Goal: Task Accomplishment & Management: Manage account settings

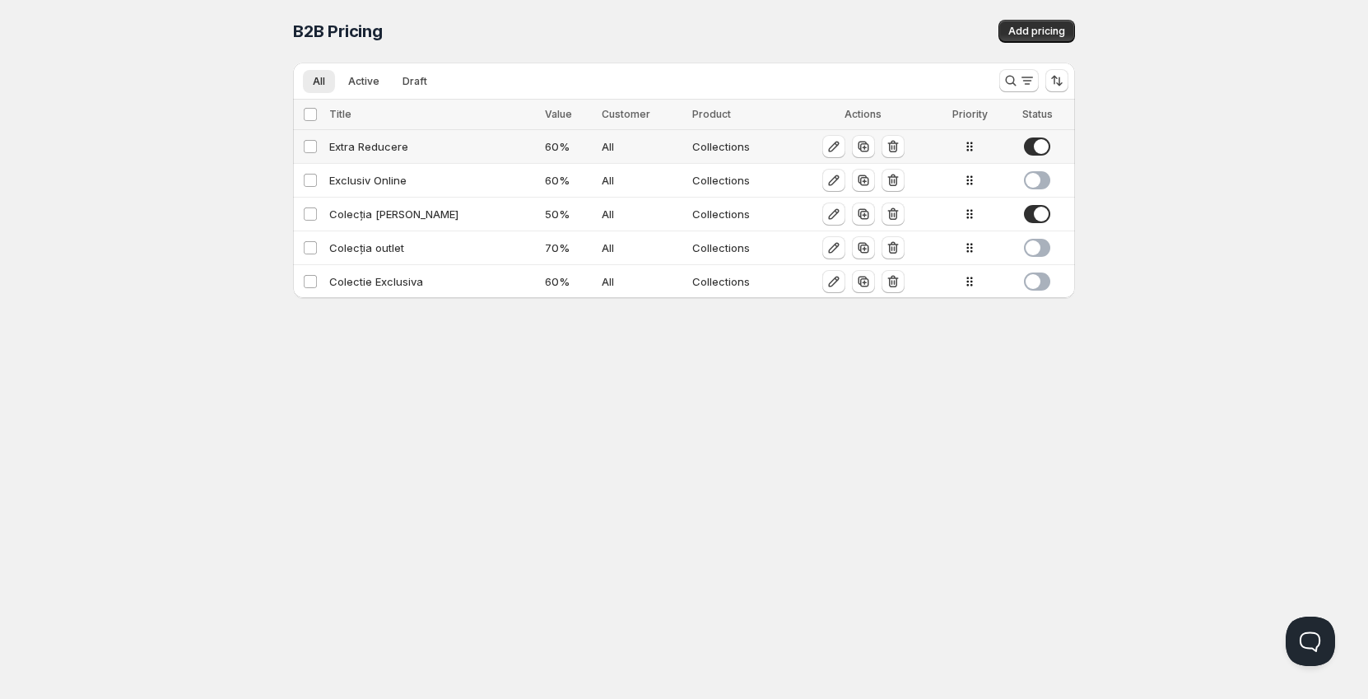
click at [360, 148] on div "Extra Reducere" at bounding box center [432, 146] width 206 height 16
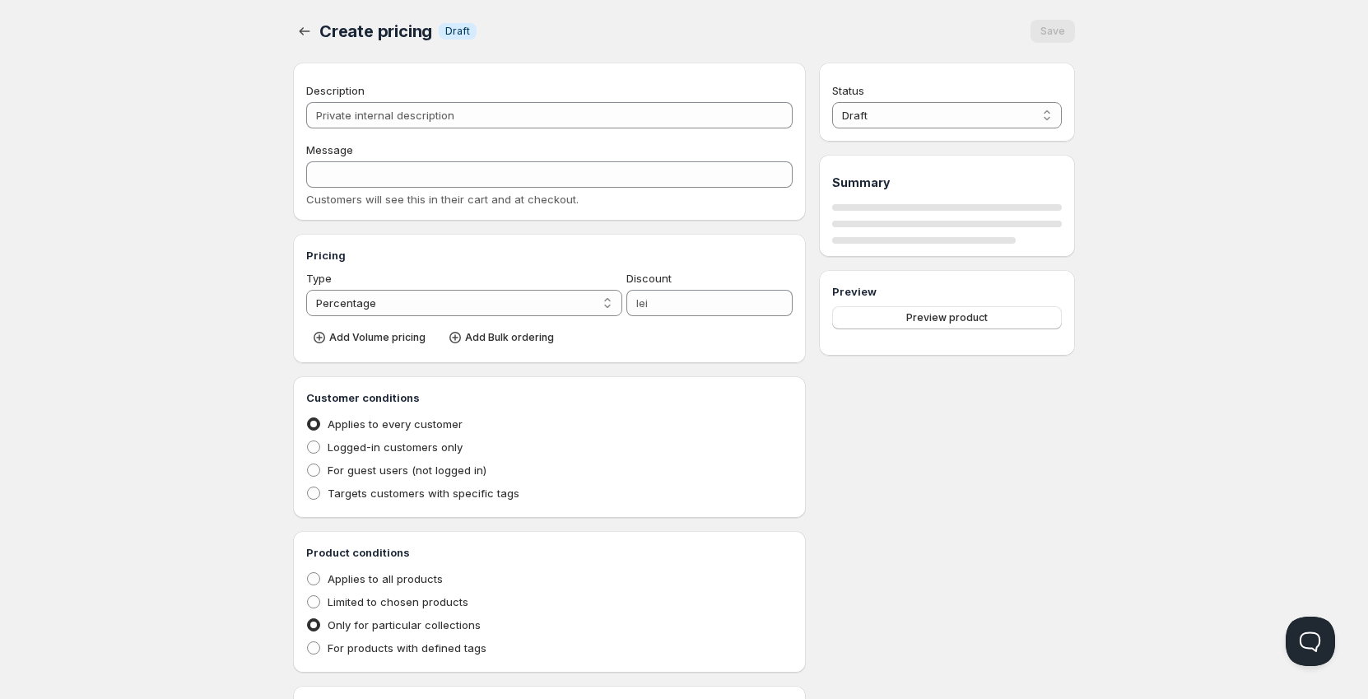
type input "Extra Reducere"
type input "extra_reducere"
type input "60"
radio input "true"
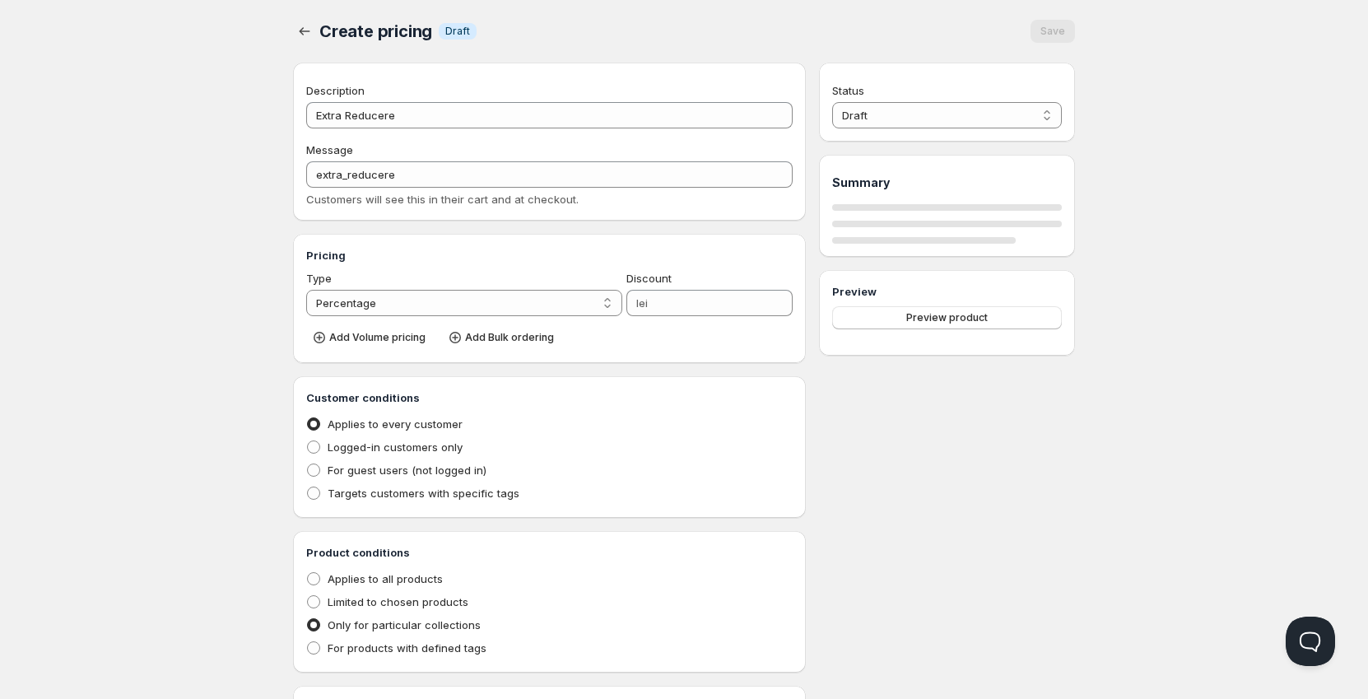
checkbox input "true"
select select "1"
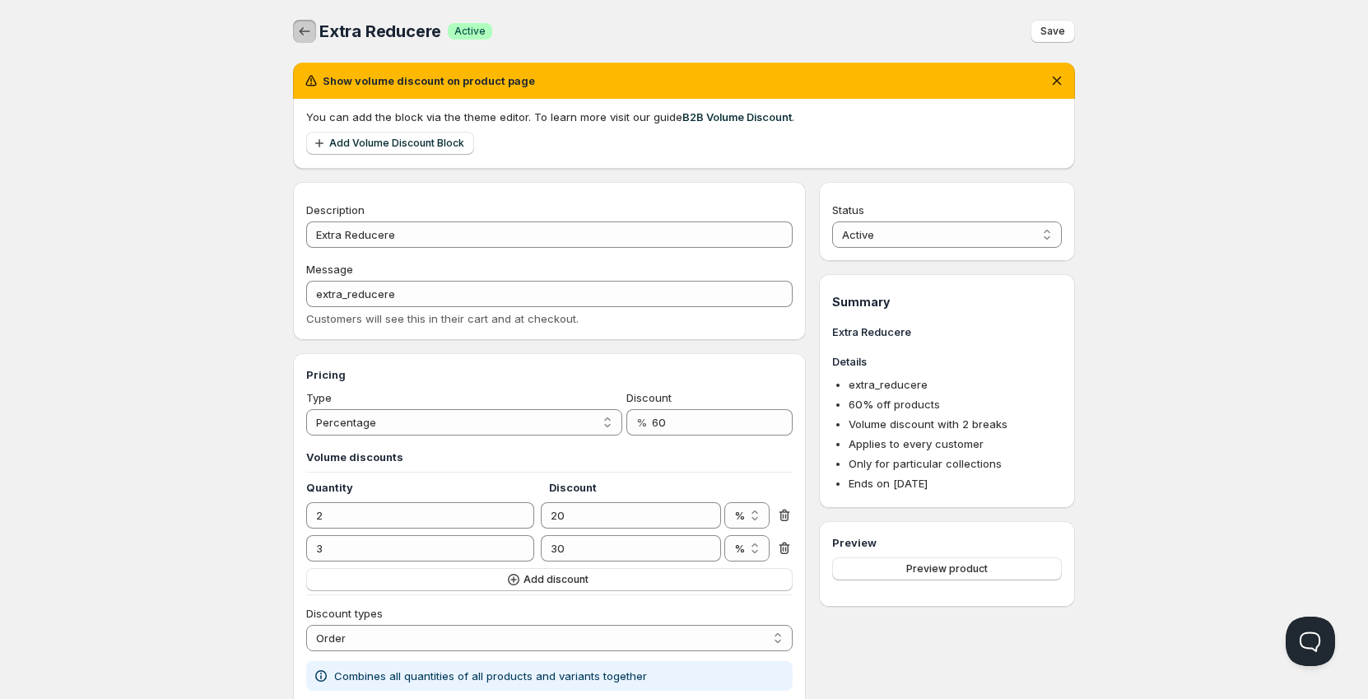
click at [304, 33] on icon "button" at bounding box center [304, 31] width 16 height 16
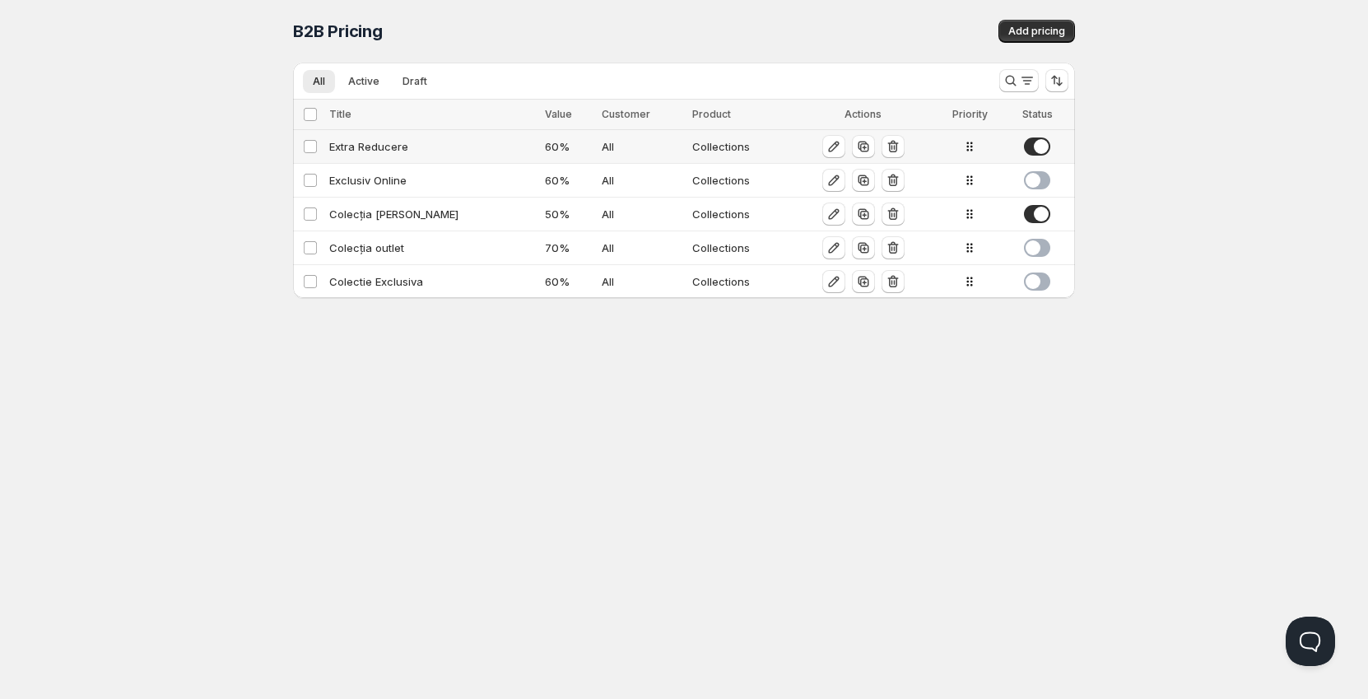
click at [366, 148] on div "Extra Reducere" at bounding box center [432, 146] width 206 height 16
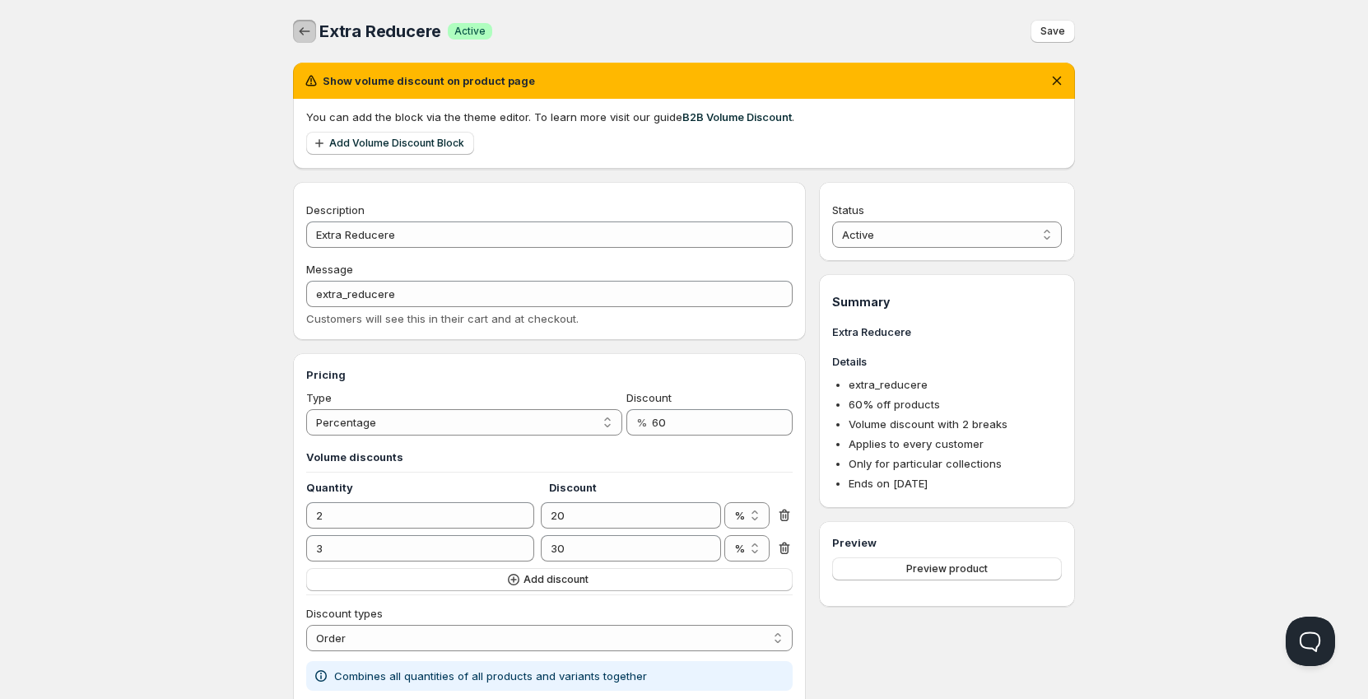
click at [308, 21] on button "button" at bounding box center [304, 31] width 23 height 23
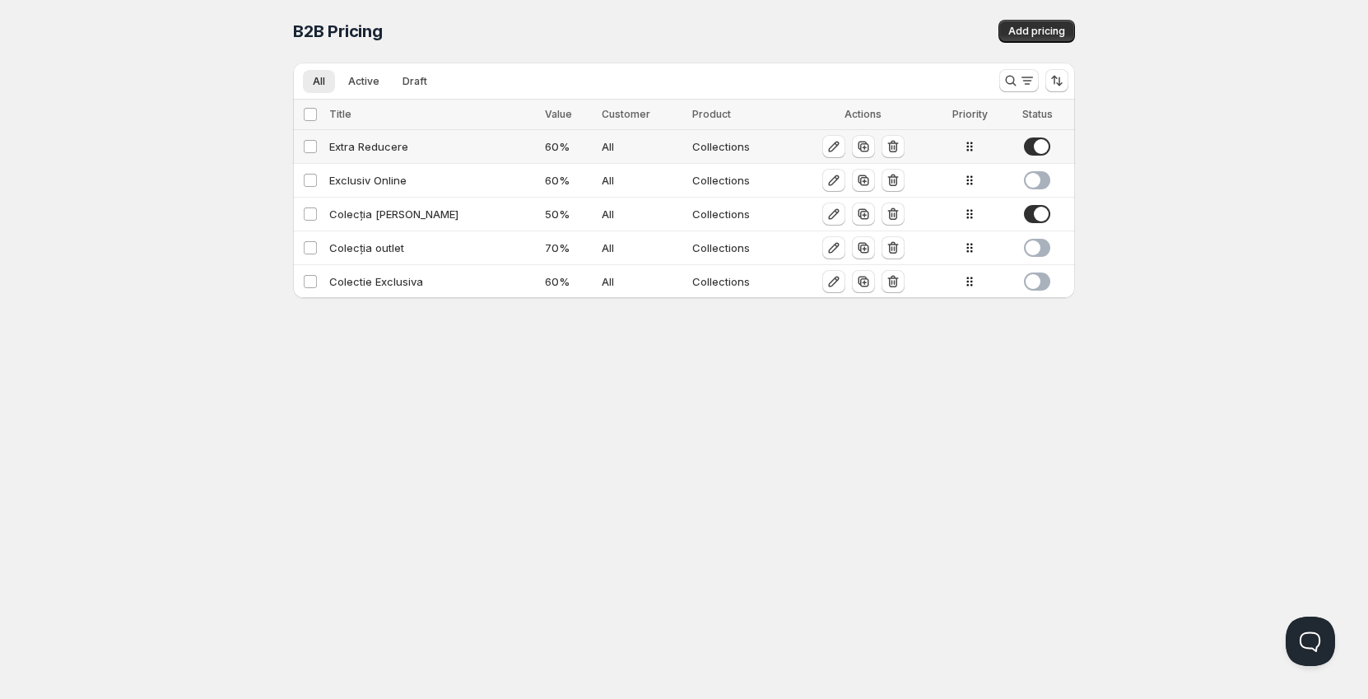
click at [1033, 147] on span at bounding box center [1037, 146] width 26 height 18
click at [416, 215] on div "Colecția [PERSON_NAME]" at bounding box center [432, 214] width 206 height 16
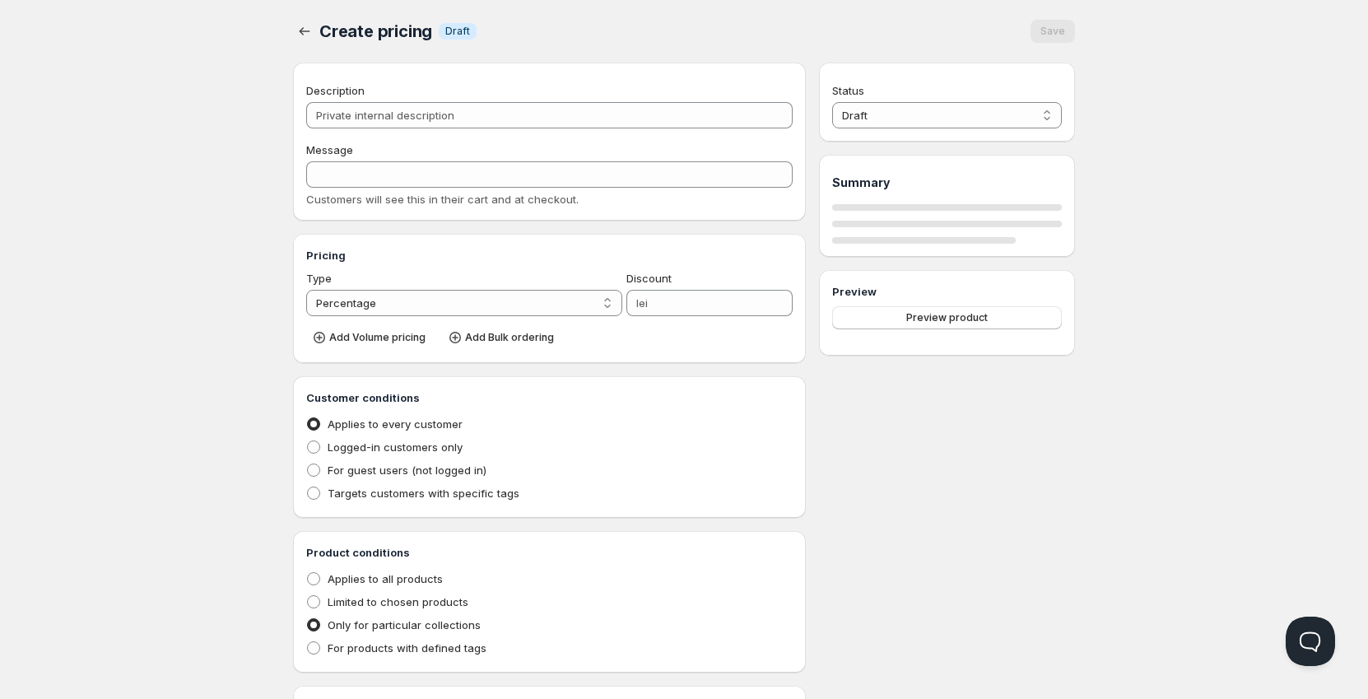
type input "Colecția [PERSON_NAME]"
type input "Colecția_de_Vară"
type input "50"
radio input "true"
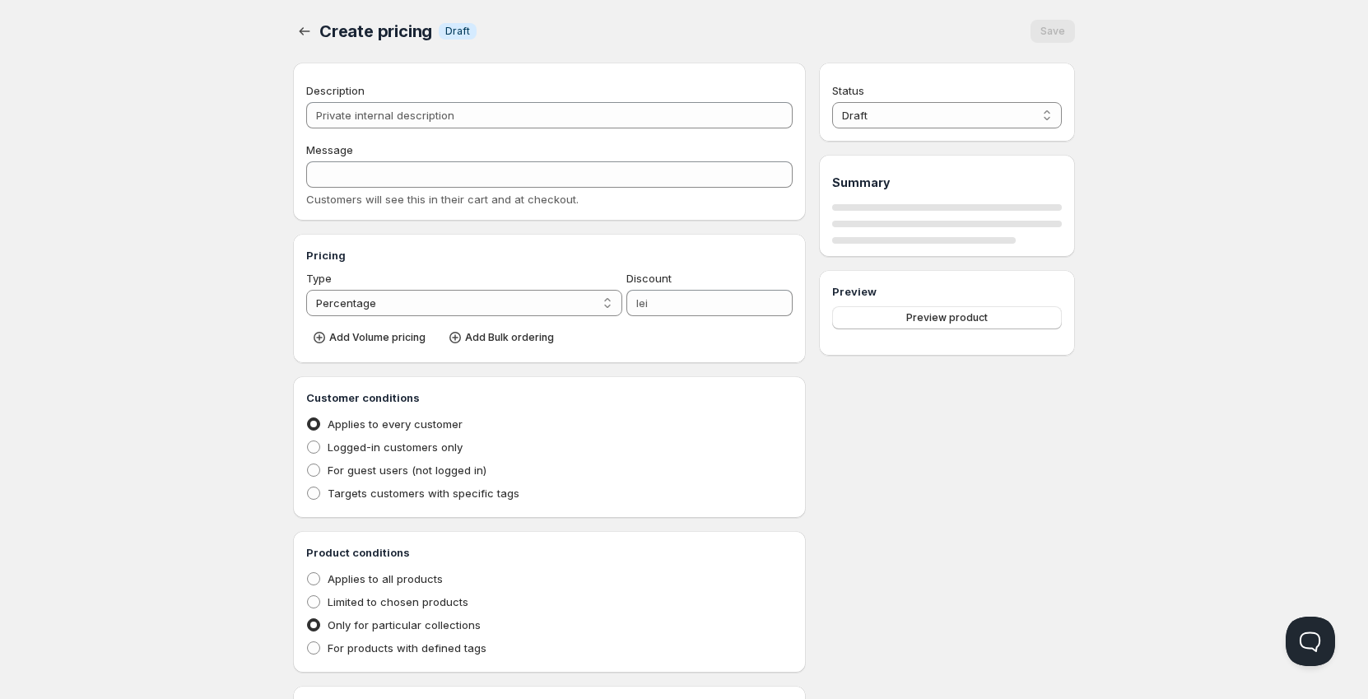
select select "1"
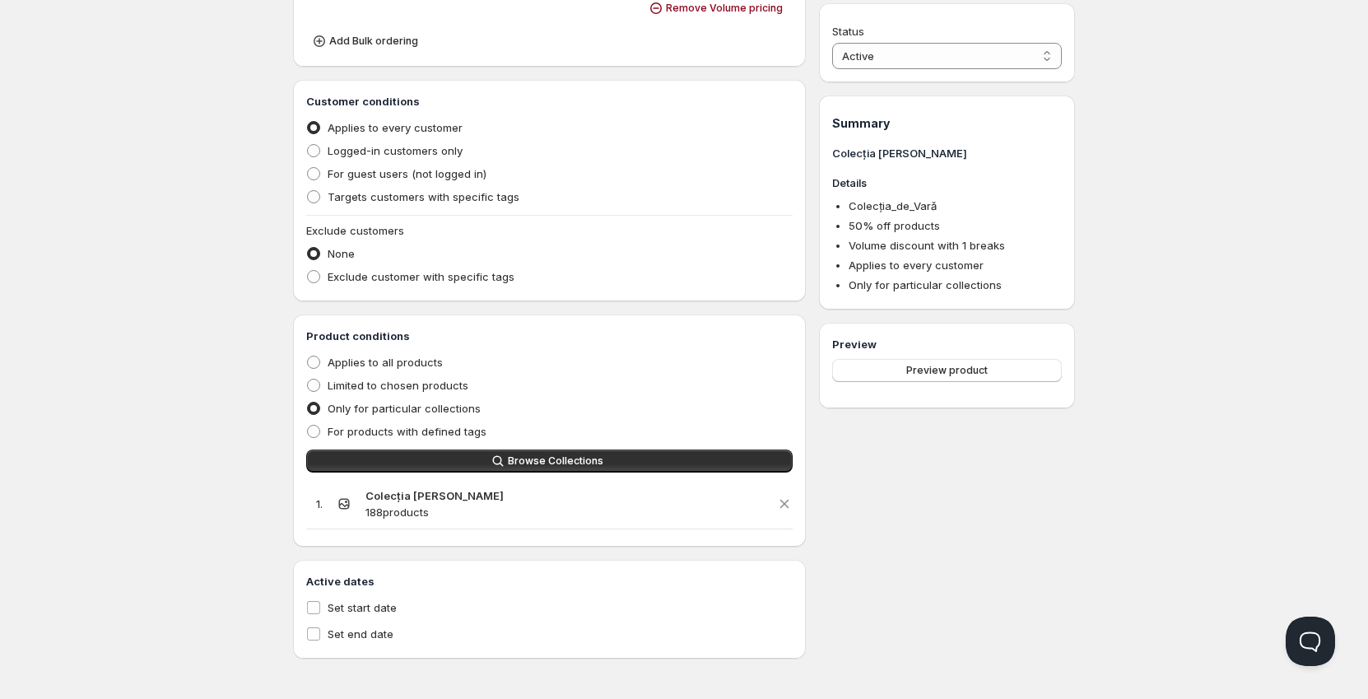
scroll to position [669, 0]
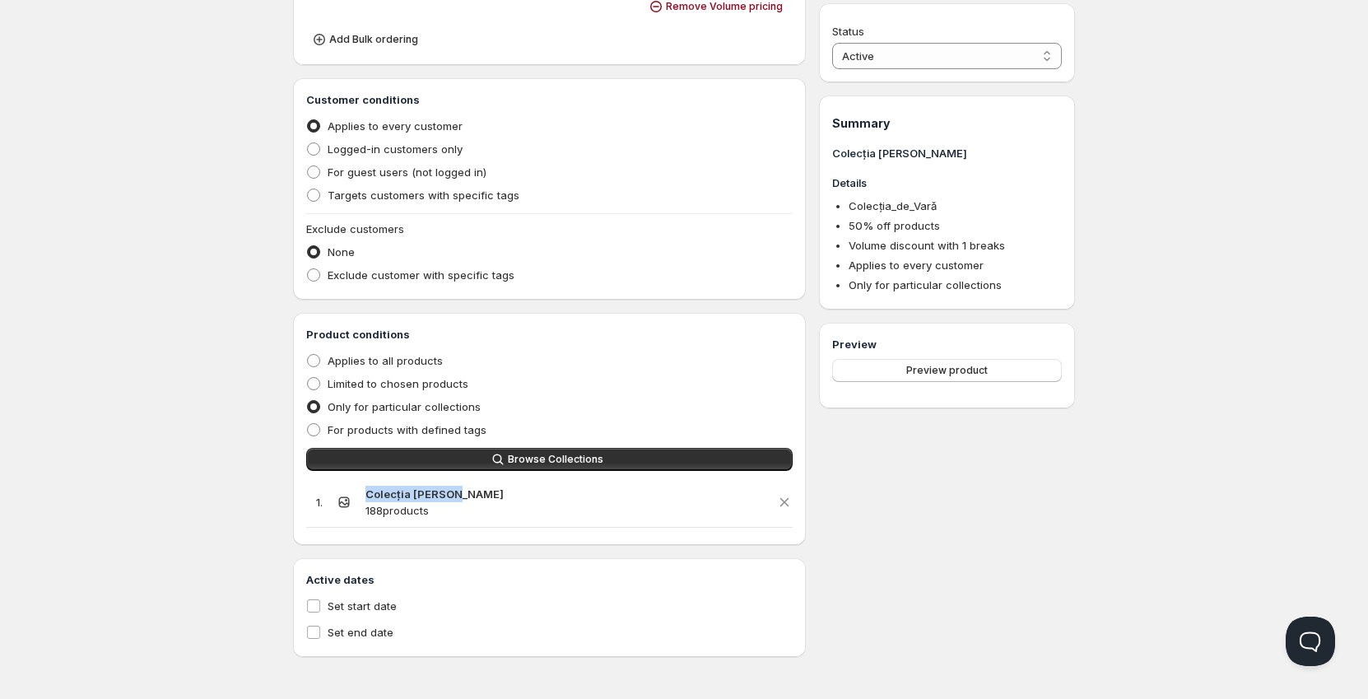
drag, startPoint x: 452, startPoint y: 495, endPoint x: 358, endPoint y: 493, distance: 93.8
click at [358, 493] on div "1 . Colecția [PERSON_NAME] 188 products" at bounding box center [549, 502] width 486 height 50
click at [954, 514] on div "Status Active Draft Active Summary Colecția [PERSON_NAME] Details Colecția_de_V…" at bounding box center [947, 85] width 256 height 1144
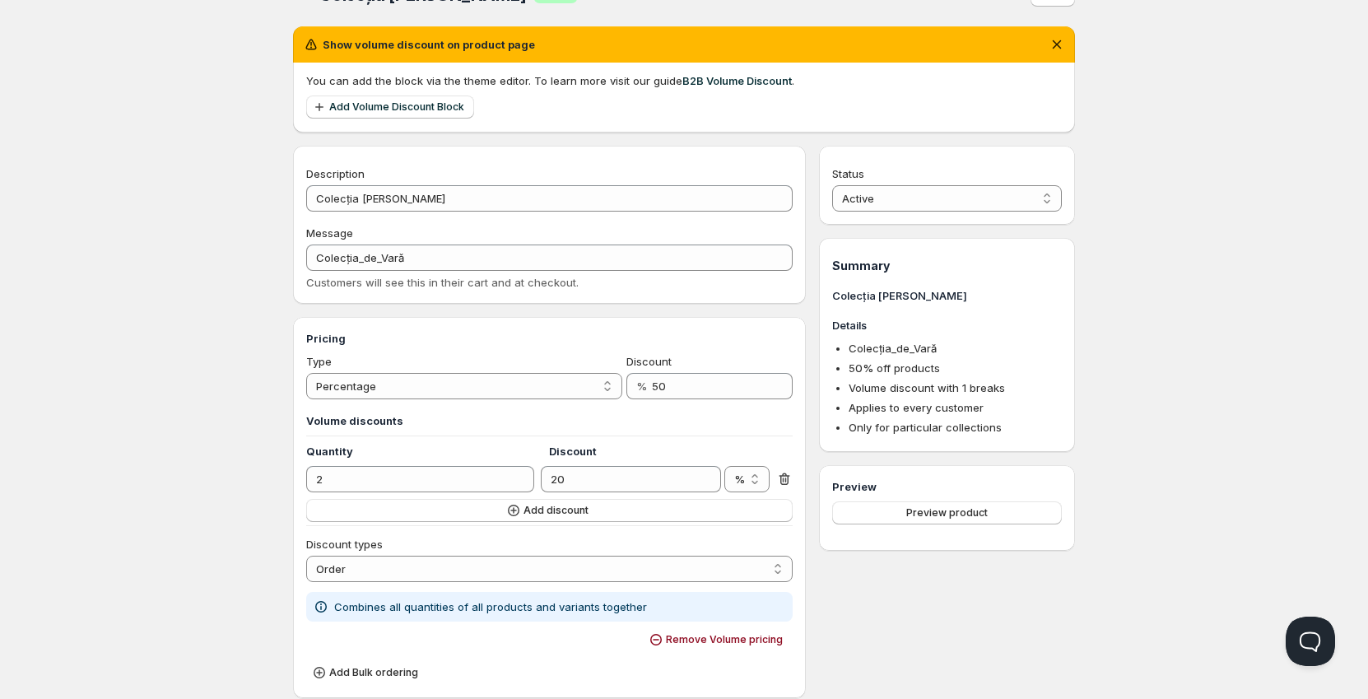
scroll to position [0, 0]
